Goal: Navigation & Orientation: Find specific page/section

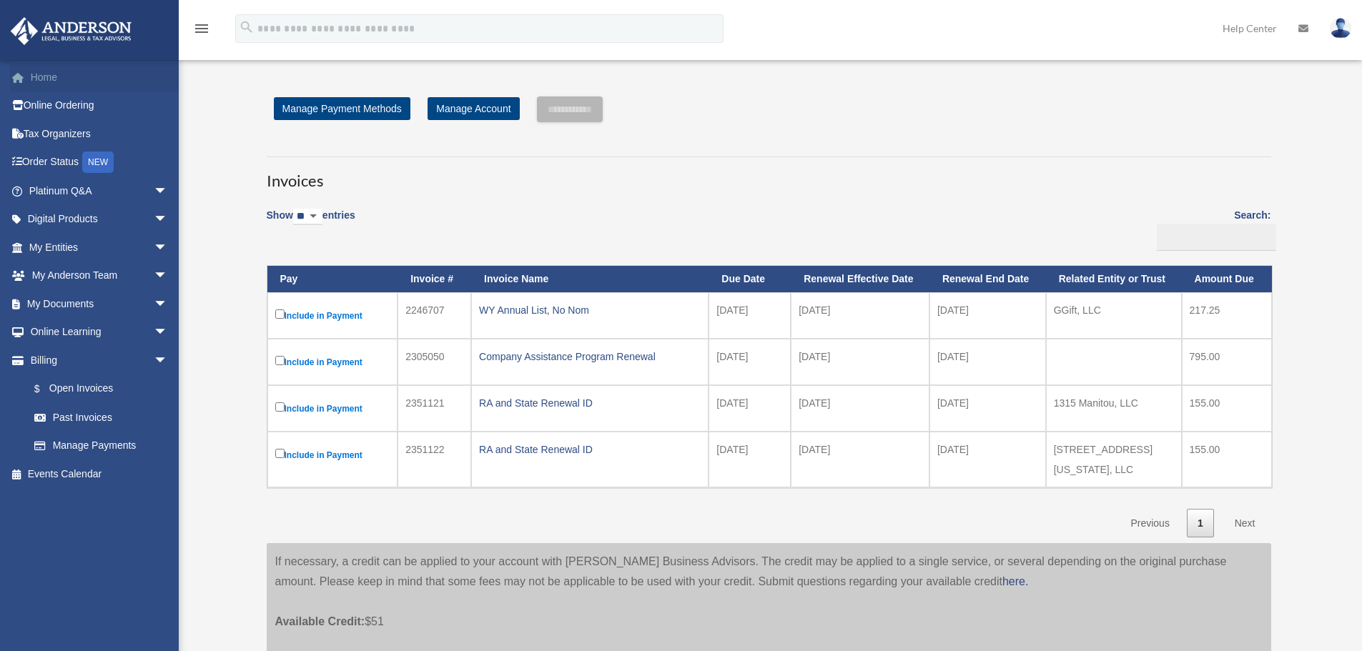
click at [48, 76] on link "Home" at bounding box center [99, 77] width 179 height 29
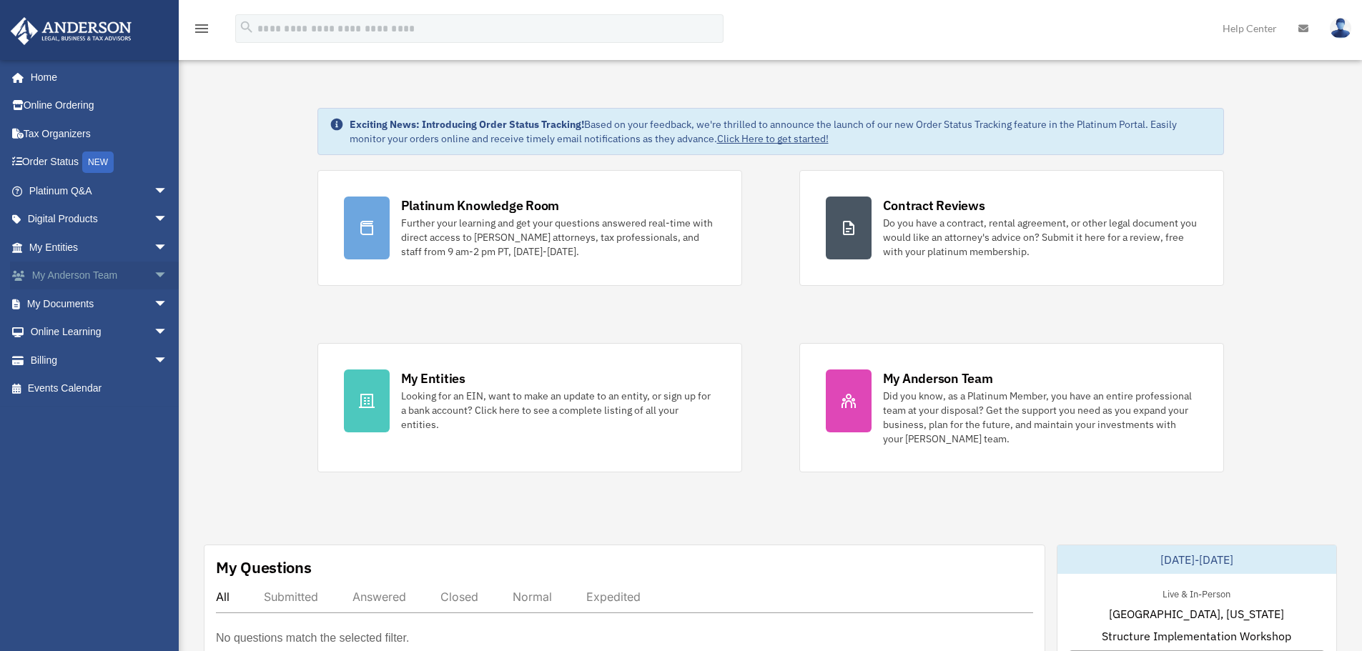
click at [92, 274] on link "My [PERSON_NAME] Team arrow_drop_down" at bounding box center [99, 276] width 179 height 29
